Goal: Navigation & Orientation: Find specific page/section

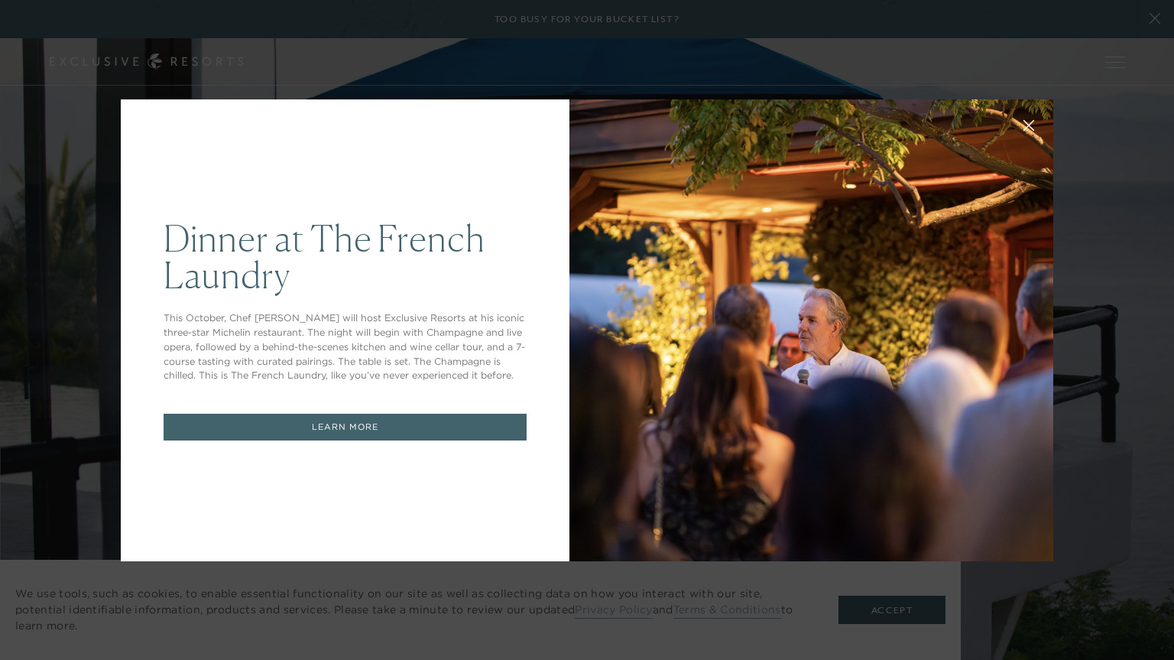
click at [795, 506] on div at bounding box center [811, 330] width 484 height 462
click at [1154, 22] on div "Dinner at The [GEOGRAPHIC_DATA] This October, Chef [PERSON_NAME] will host Excl…" at bounding box center [587, 330] width 1174 height 660
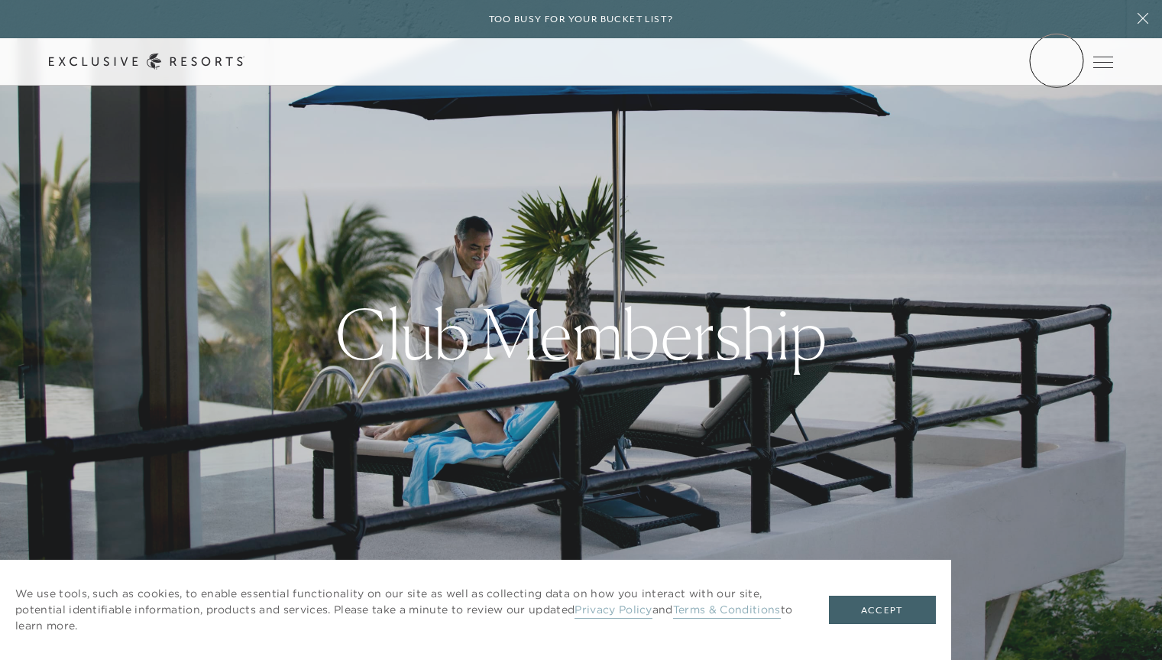
click at [0, 0] on link "Member Login" at bounding box center [0, 0] width 0 height 0
